Goal: Task Accomplishment & Management: Use online tool/utility

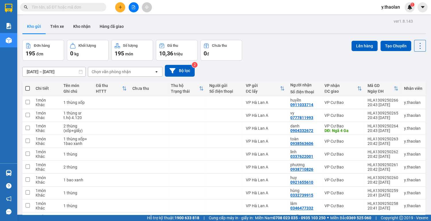
click at [136, 6] on button at bounding box center [134, 7] width 10 height 10
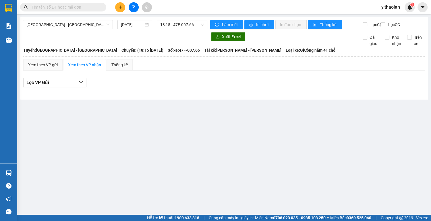
click at [124, 29] on div "[GEOGRAPHIC_DATA] - [GEOGRAPHIC_DATA] [DATE] 18:15 - 47F-007.66" at bounding box center [115, 24] width 184 height 9
click at [126, 26] on input "[DATE]" at bounding box center [132, 25] width 23 height 6
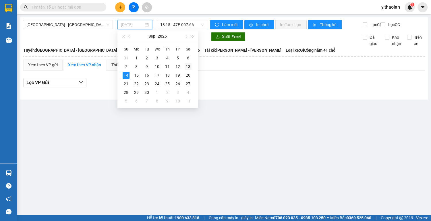
click at [188, 69] on div "13" at bounding box center [188, 66] width 7 height 7
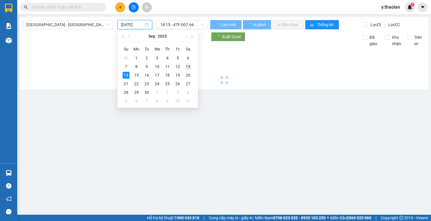
type input "[DATE]"
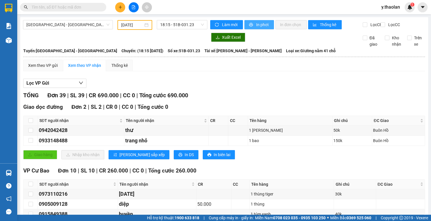
click at [254, 26] on button "In phơi" at bounding box center [259, 24] width 30 height 9
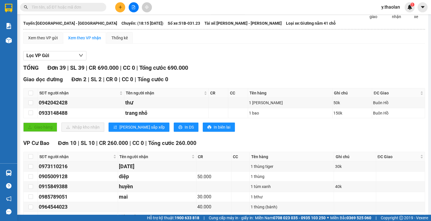
scroll to position [23, 0]
